Goal: Task Accomplishment & Management: Complete application form

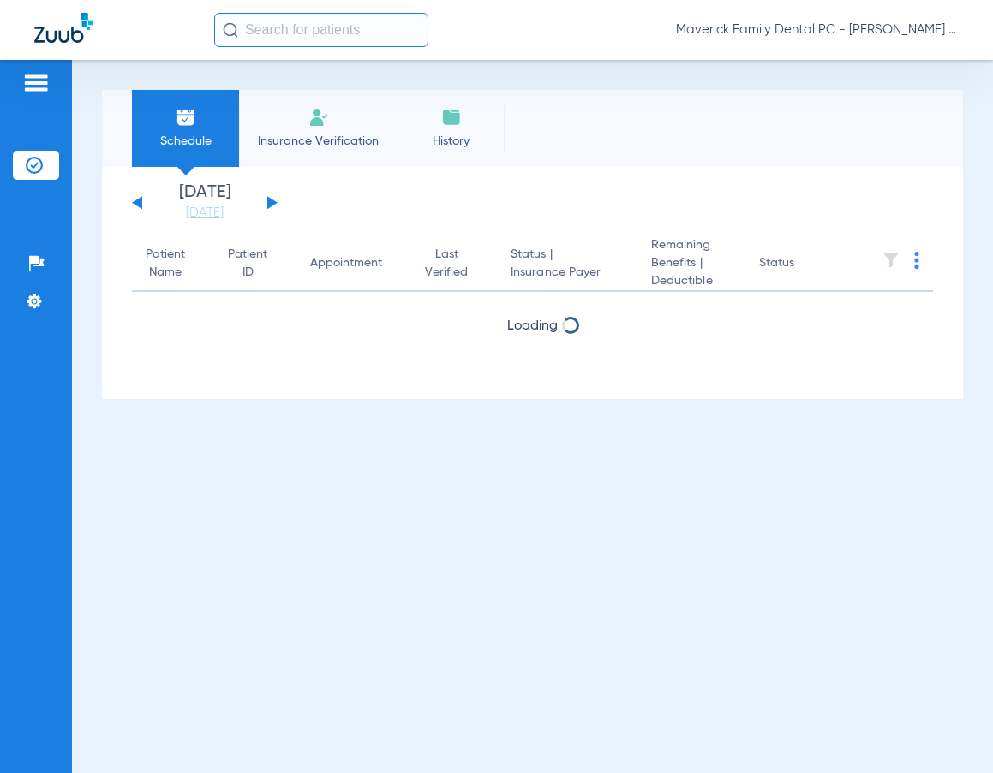
click at [272, 203] on button at bounding box center [272, 202] width 10 height 13
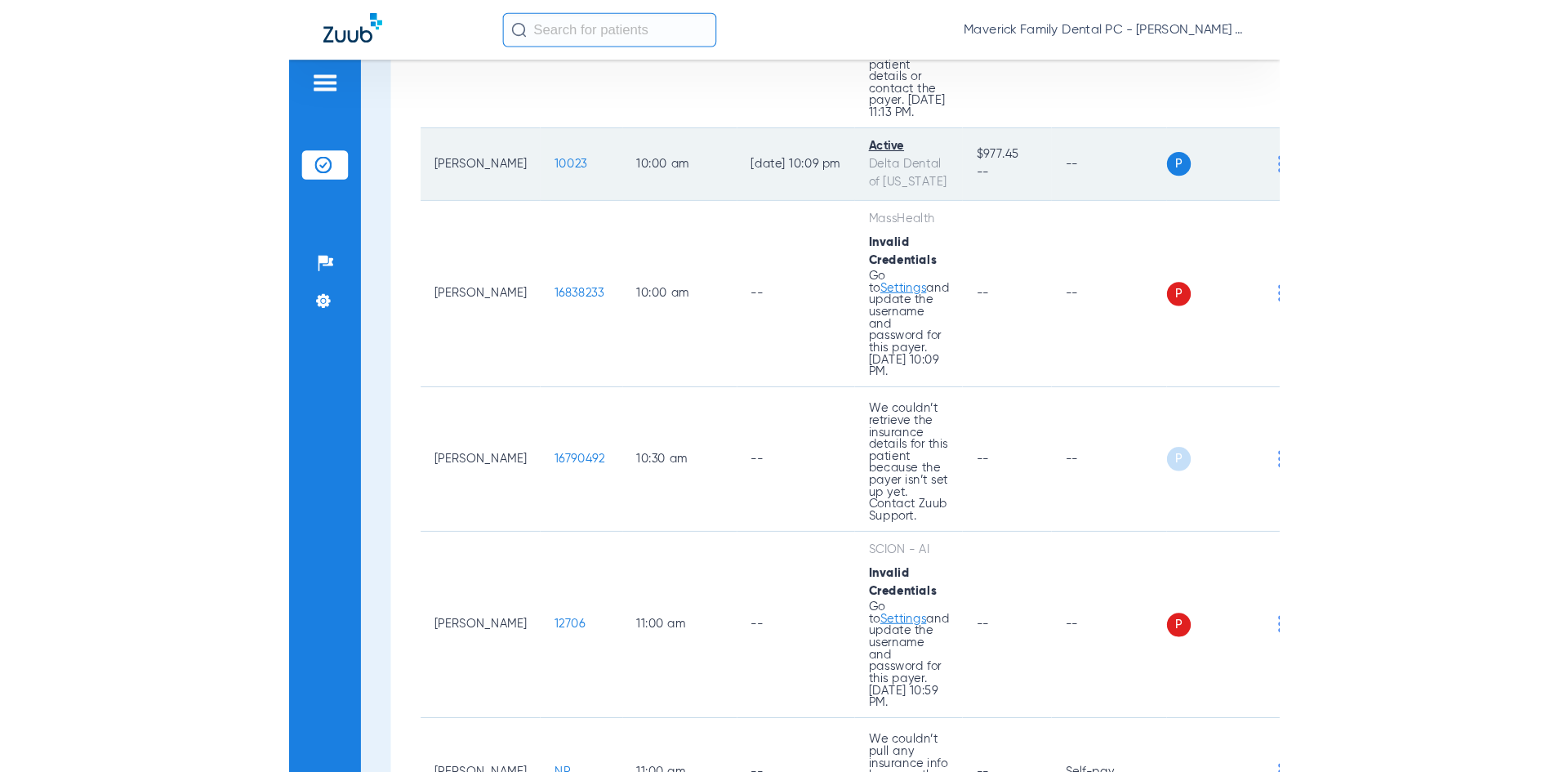
scroll to position [327, 0]
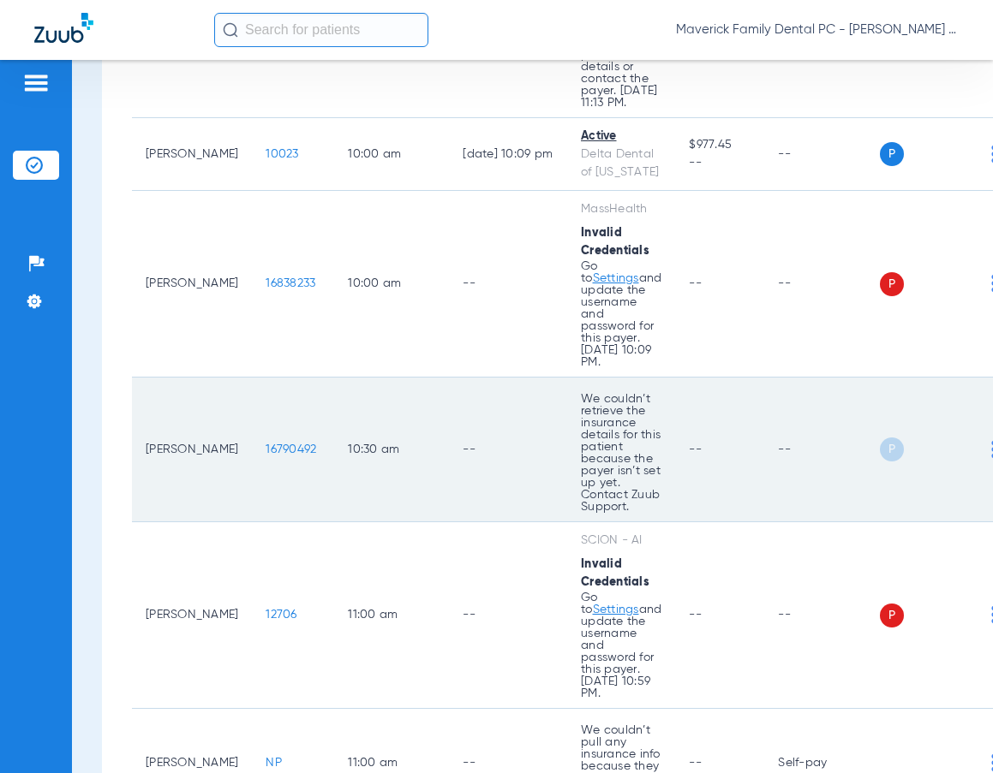
click at [266, 444] on span "16790492" at bounding box center [291, 450] width 51 height 12
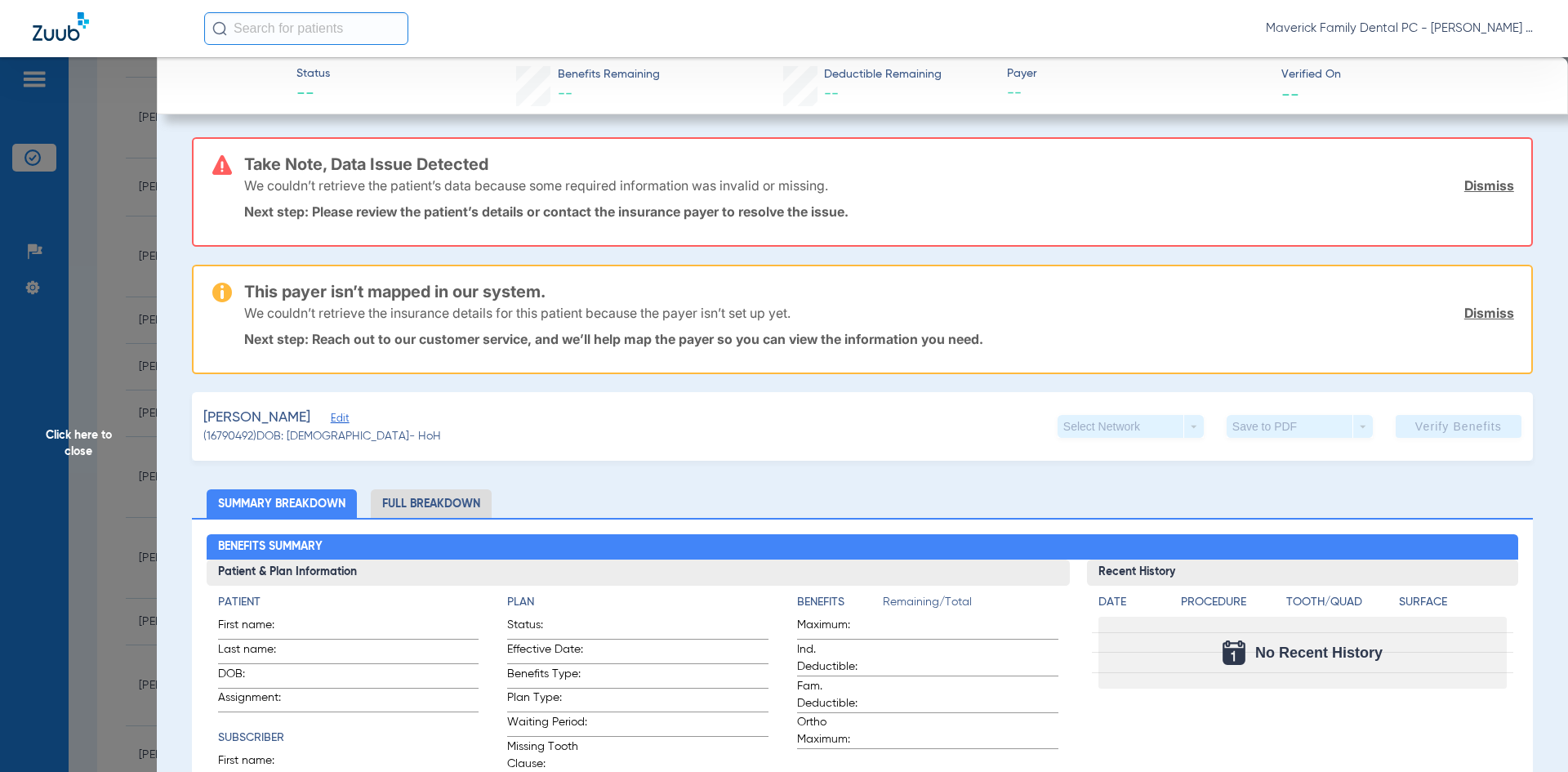
click at [946, 191] on link "Dismiss" at bounding box center [1490, 185] width 50 height 16
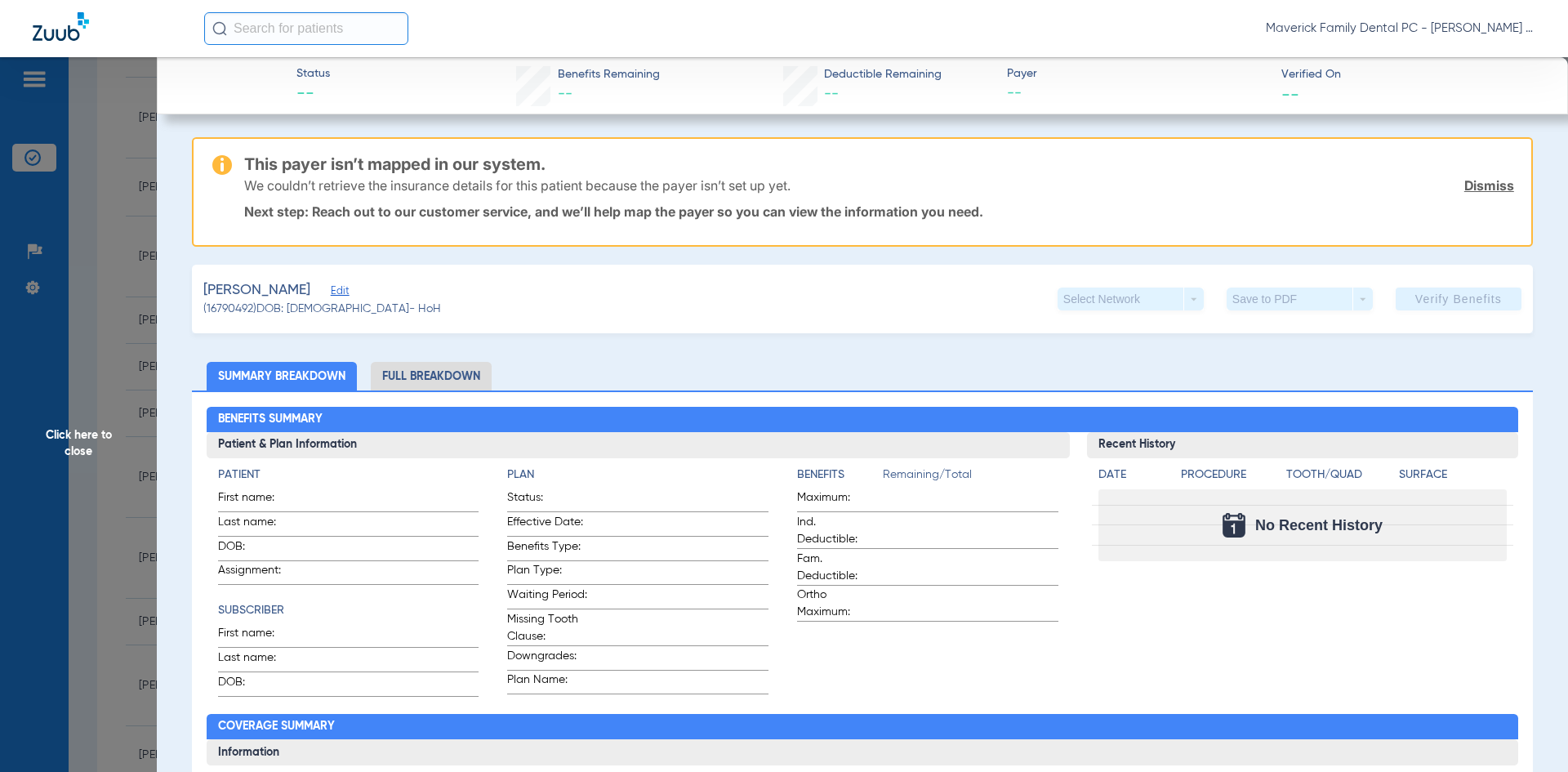
click at [946, 187] on link "Dismiss" at bounding box center [1490, 185] width 50 height 16
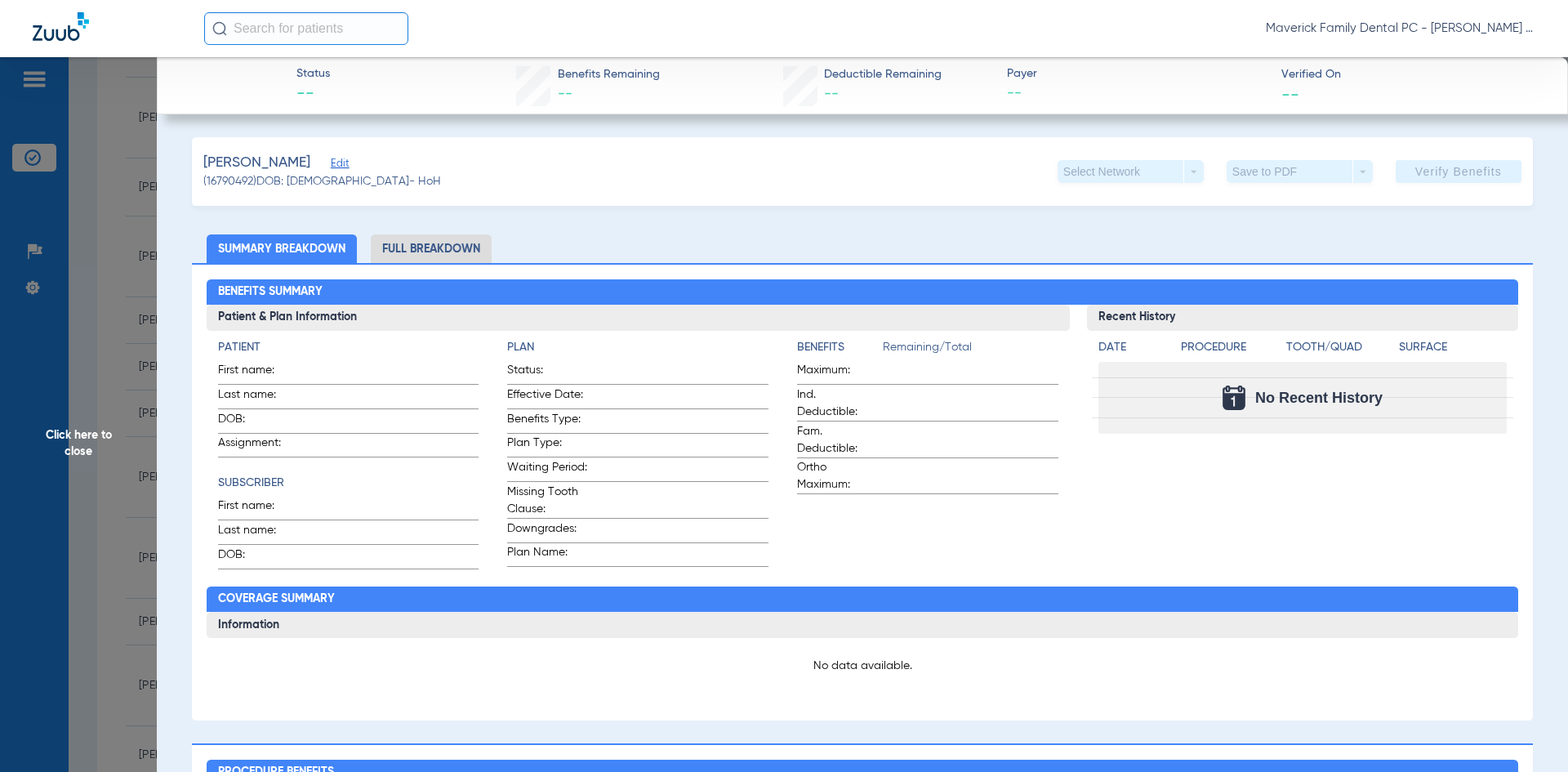
drag, startPoint x: 96, startPoint y: 197, endPoint x: 103, endPoint y: 188, distance: 11.4
click at [96, 196] on span "Click here to close" at bounding box center [78, 443] width 156 height 772
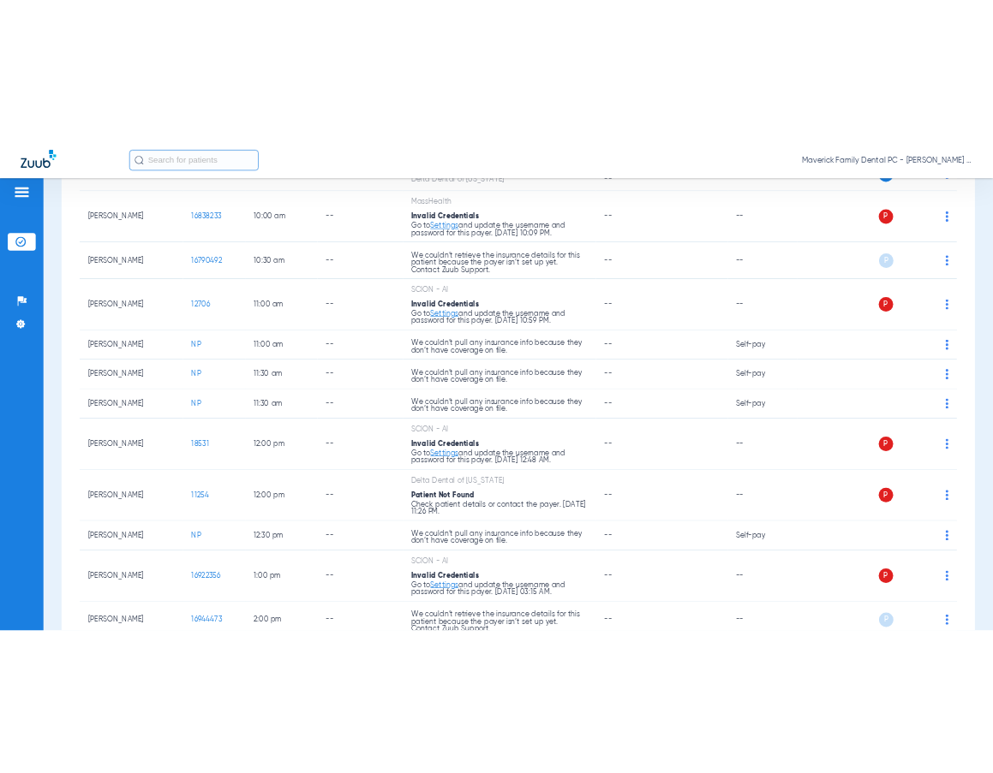
scroll to position [0, 0]
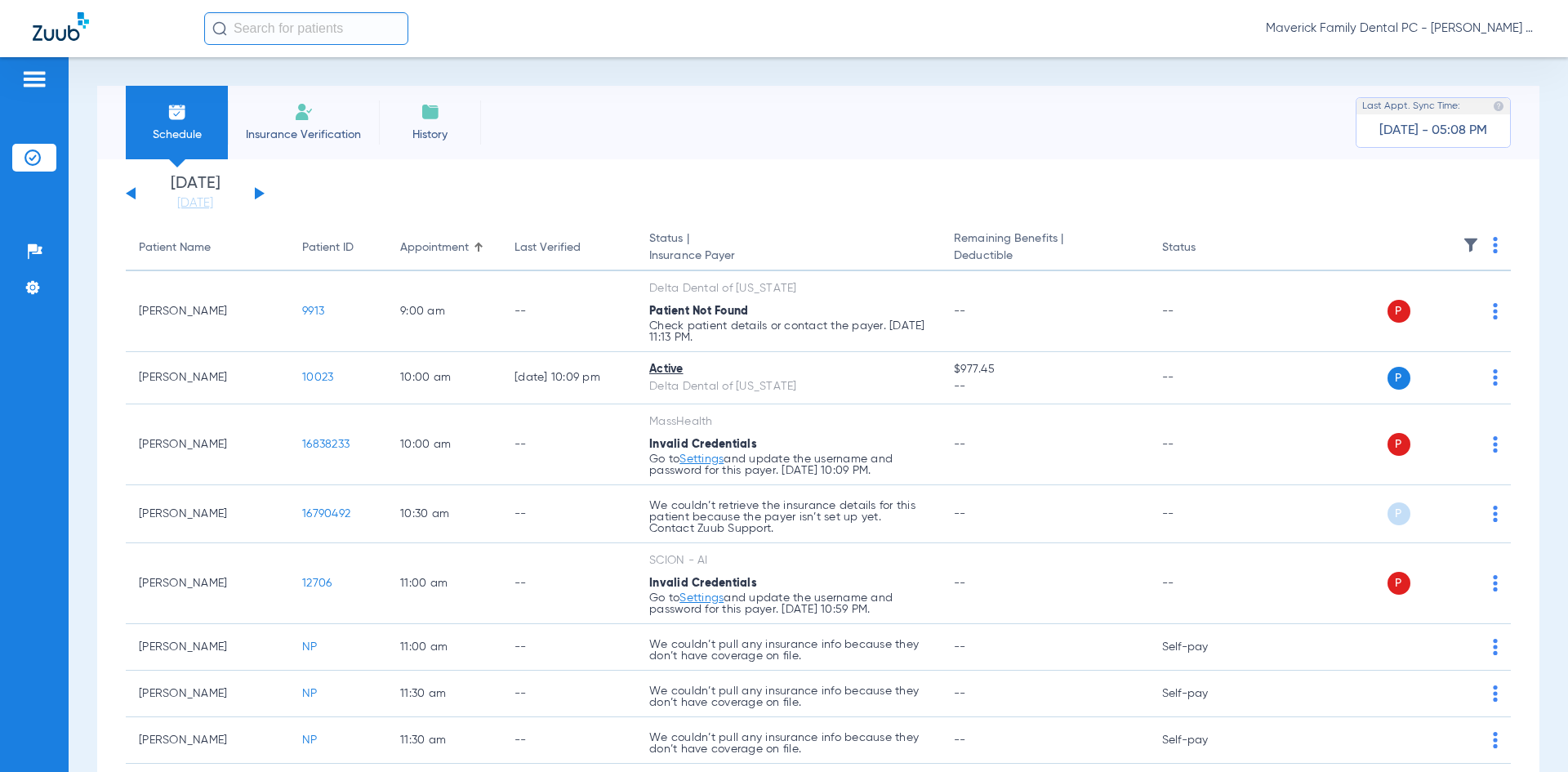
click at [293, 138] on span "Insurance Verification" at bounding box center [303, 135] width 127 height 16
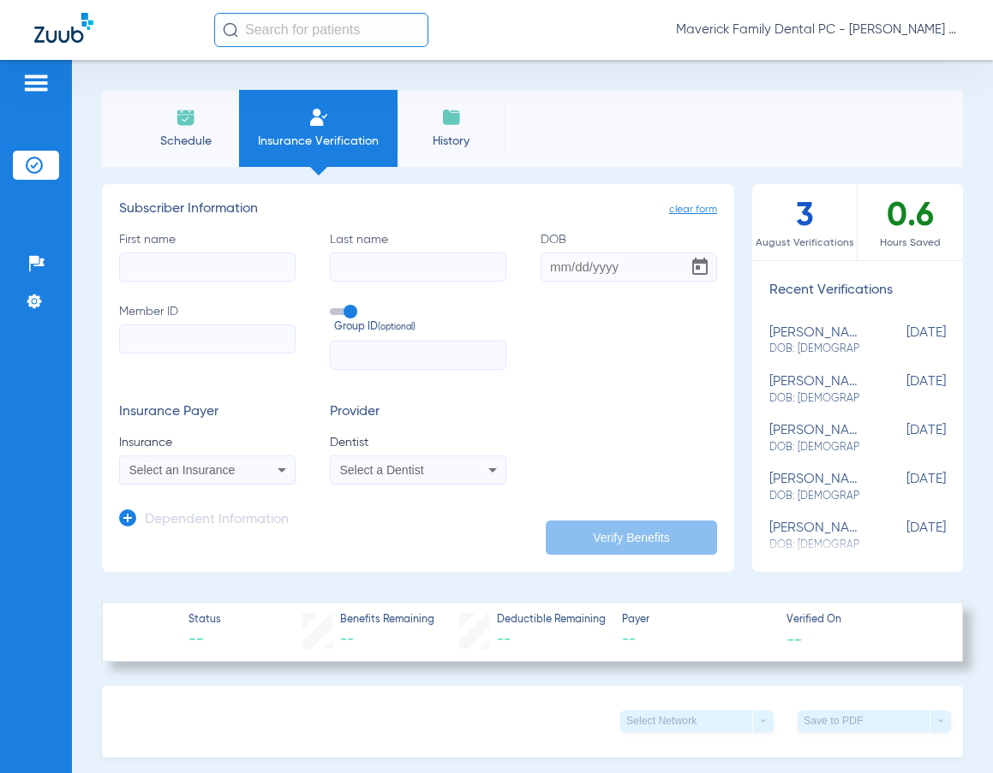
paste input "XXA964343436"
type input "XXA964343436"
click at [176, 278] on input "First name" at bounding box center [207, 267] width 176 height 29
type input "LEONIE"
type input "GELIN"
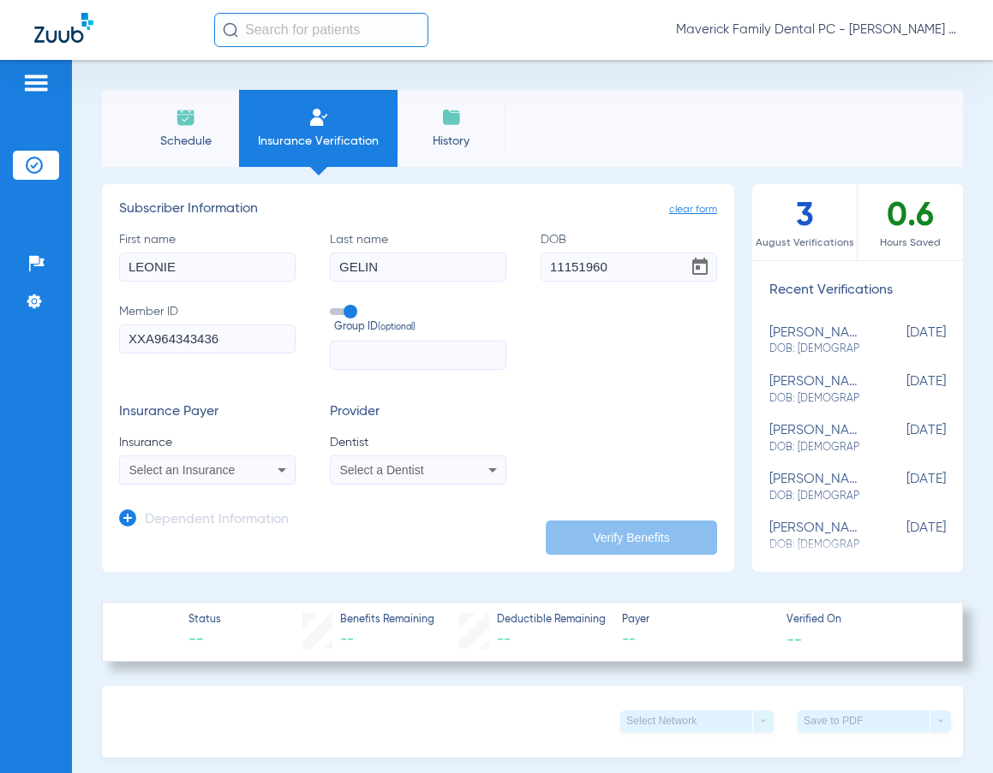
type input "[DATE]"
click at [676, 426] on div "Insurance Payer Insurance Select an Insurance Provider Dentist Select a Dentist" at bounding box center [418, 444] width 598 height 81
click at [265, 456] on mat-select "Select an Insurance" at bounding box center [207, 470] width 176 height 29
click at [248, 473] on div "Select an Insurance" at bounding box center [191, 470] width 125 height 12
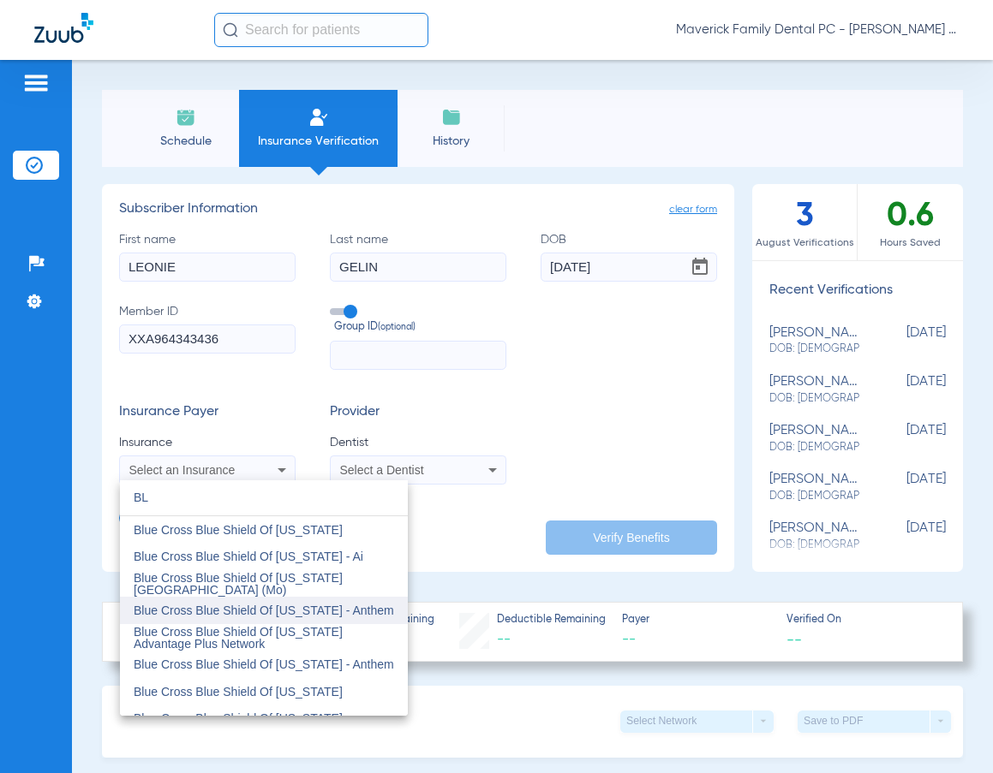
scroll to position [514, 0]
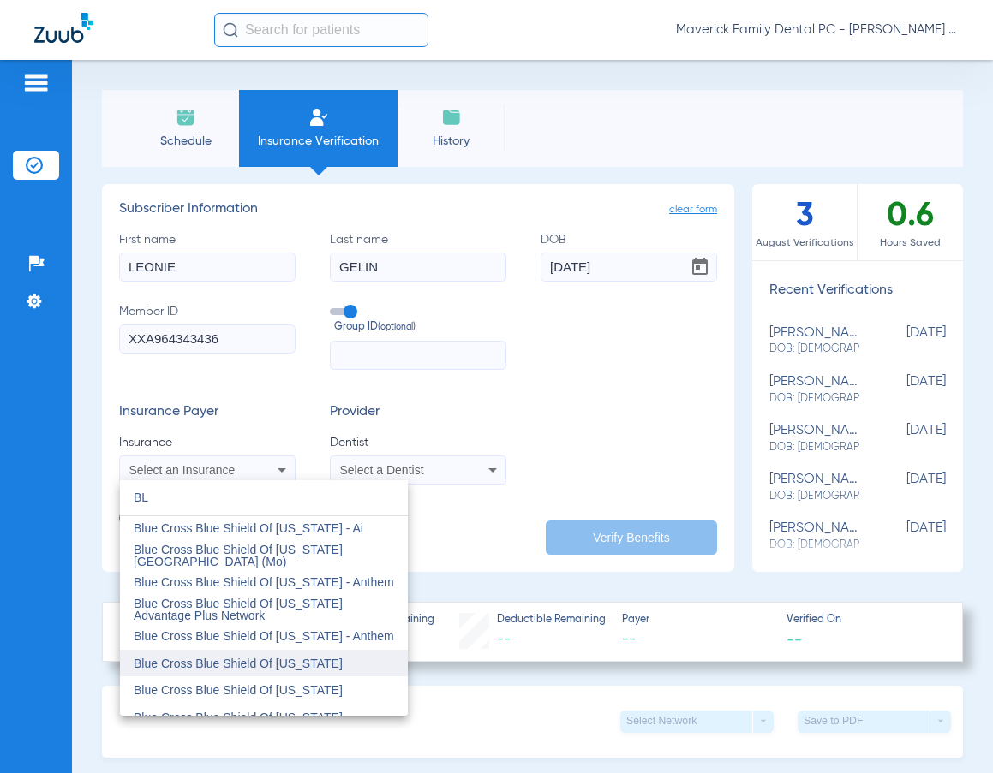
type input "BL"
click at [335, 663] on span "Blue Cross Blue Shield Of [US_STATE]" at bounding box center [238, 664] width 209 height 14
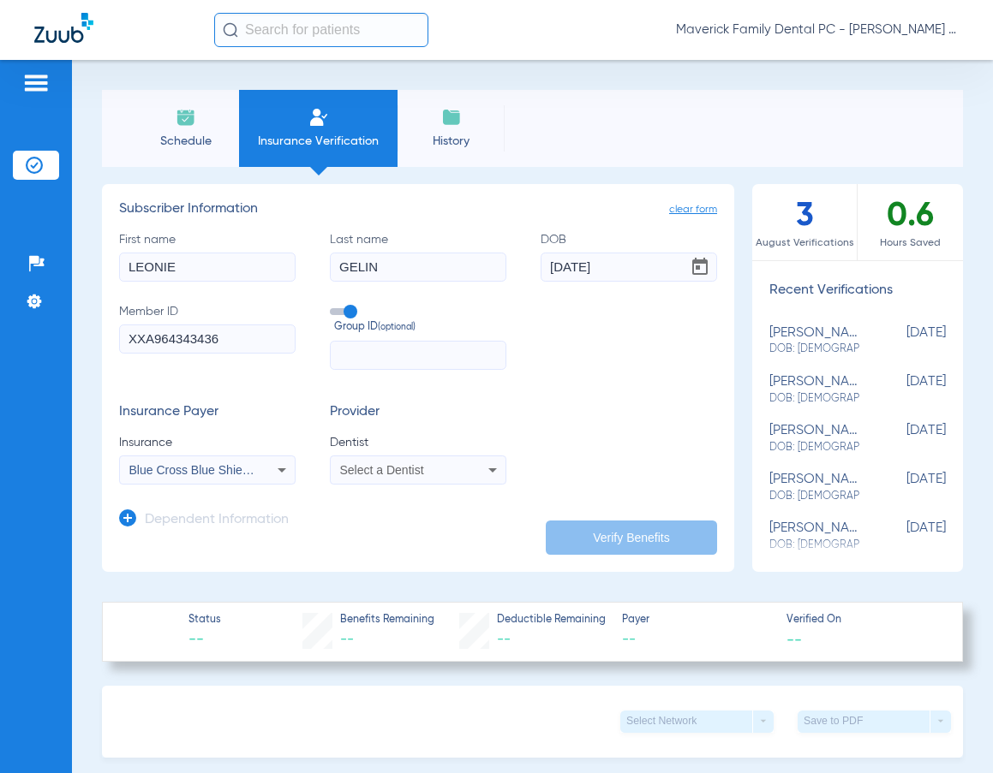
click at [430, 478] on div "Select a Dentist" at bounding box center [418, 470] width 175 height 21
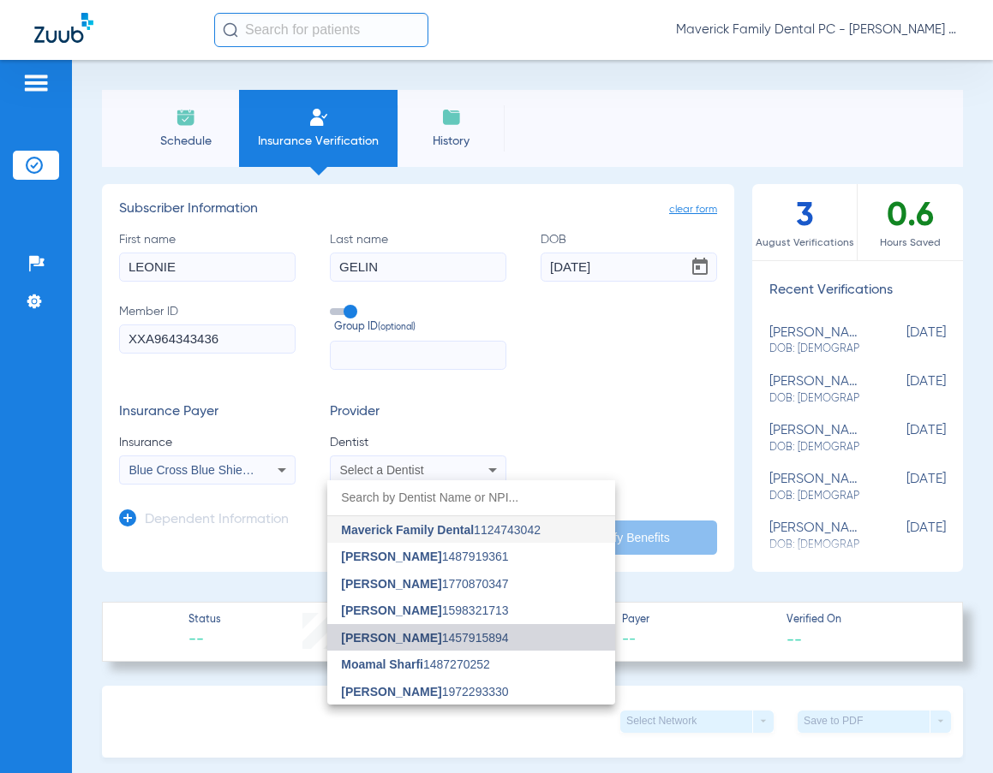
click at [388, 638] on span "[PERSON_NAME]" at bounding box center [391, 638] width 100 height 14
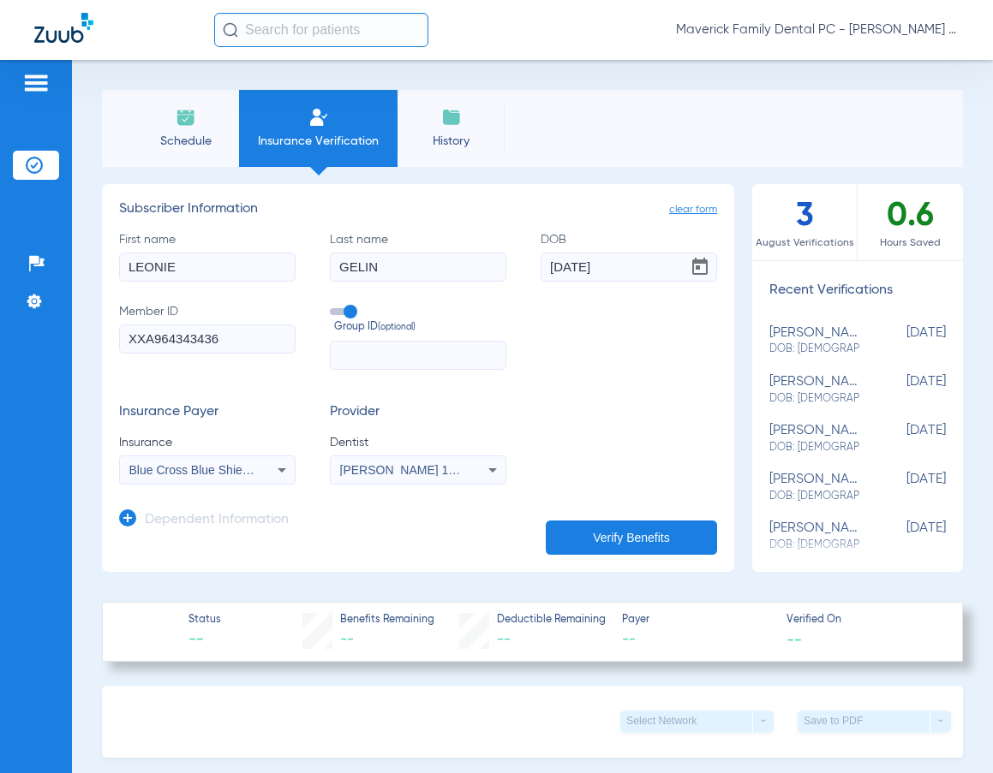
drag, startPoint x: 585, startPoint y: 549, endPoint x: 546, endPoint y: 540, distance: 40.5
click at [586, 549] on button "Verify Benefits" at bounding box center [631, 538] width 171 height 34
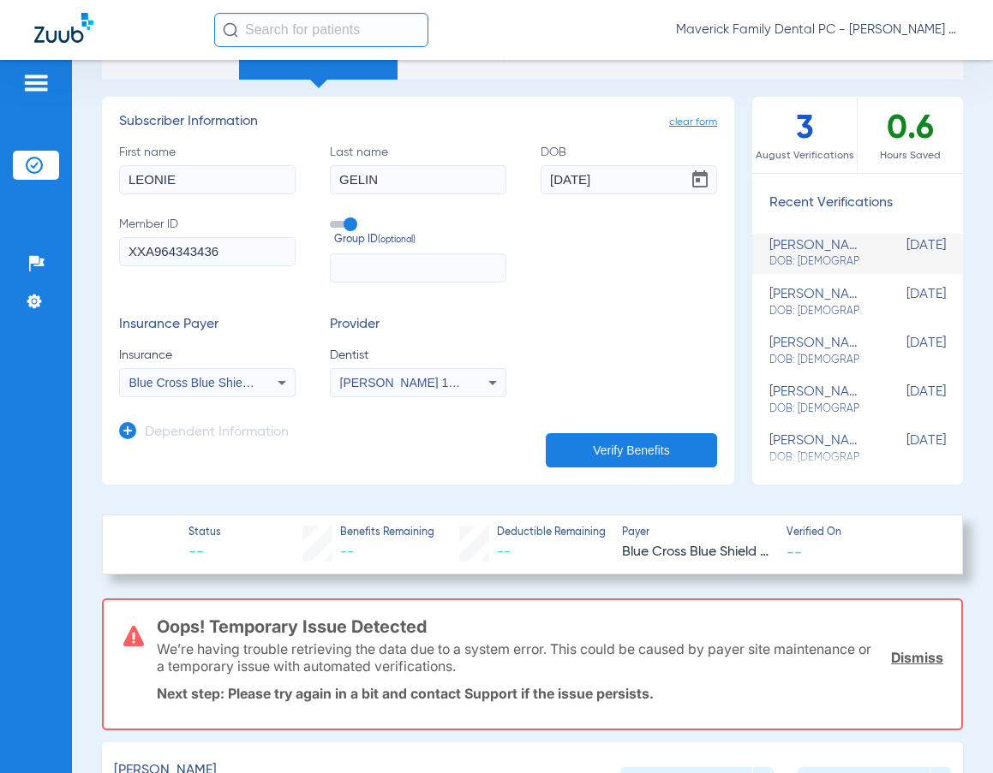
scroll to position [0, 0]
